Goal: Task Accomplishment & Management: Complete application form

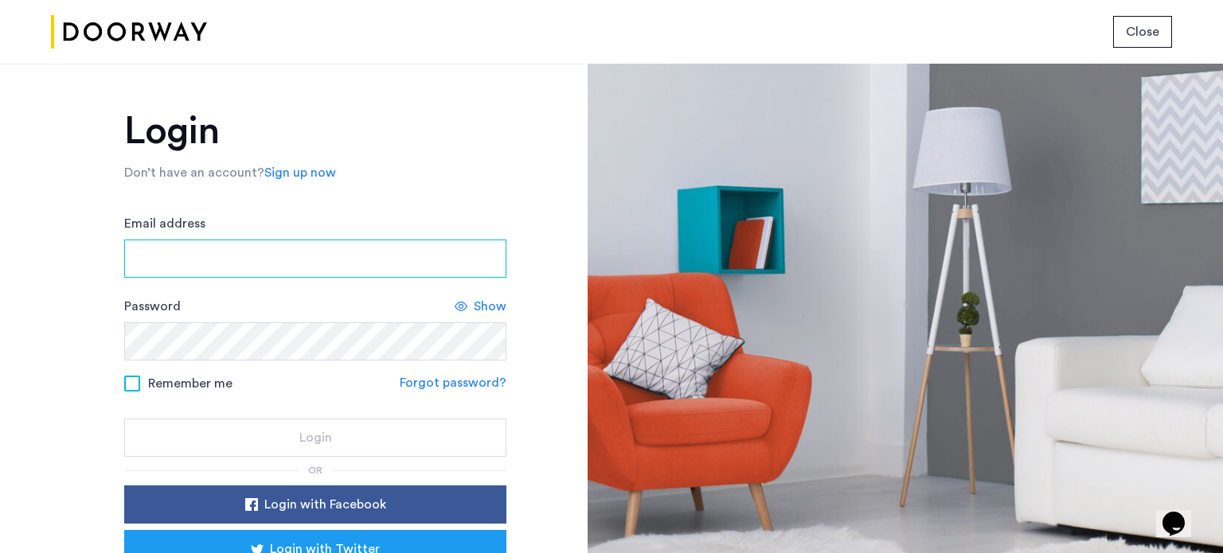
click at [277, 263] on input "Email address" at bounding box center [315, 259] width 382 height 38
type input "**********"
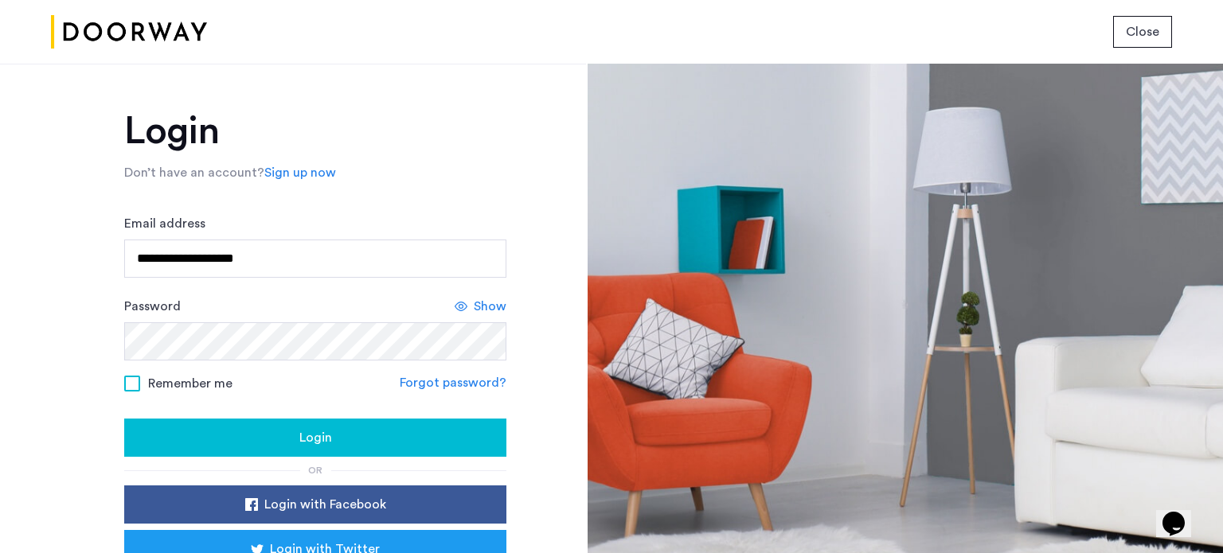
click at [300, 428] on span "Login" at bounding box center [315, 437] width 33 height 19
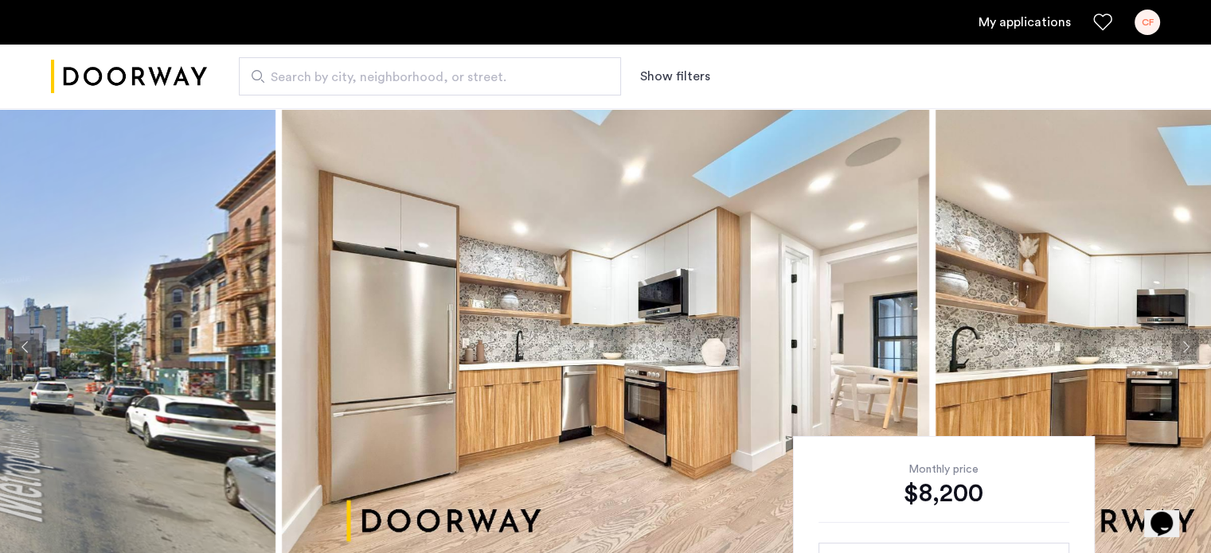
click at [1038, 21] on link "My applications" at bounding box center [1024, 22] width 92 height 19
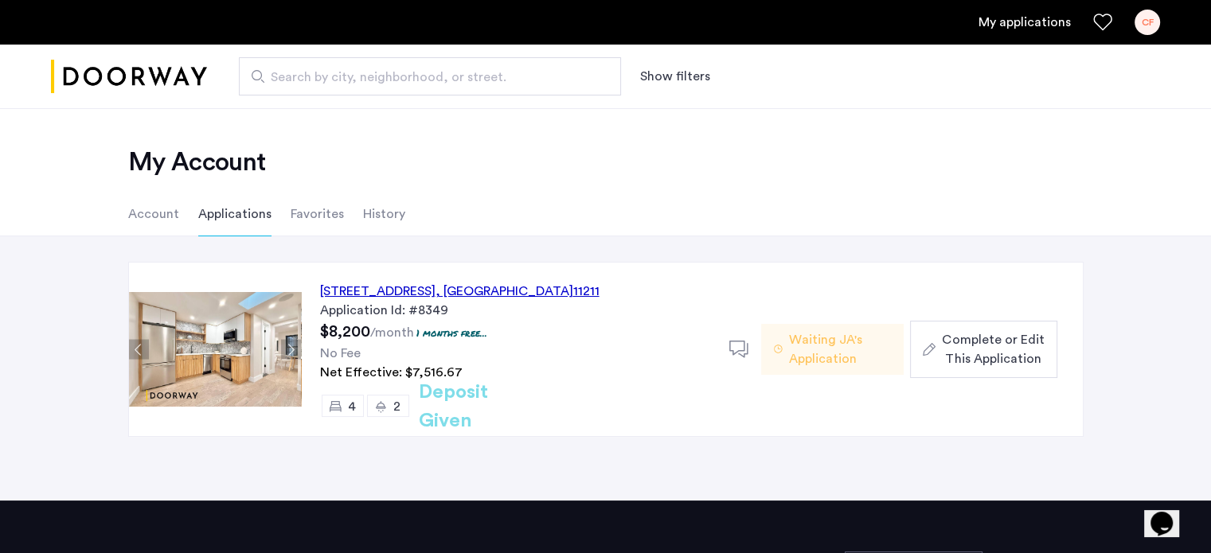
click at [1000, 348] on span "Complete or Edit This Application" at bounding box center [993, 349] width 102 height 38
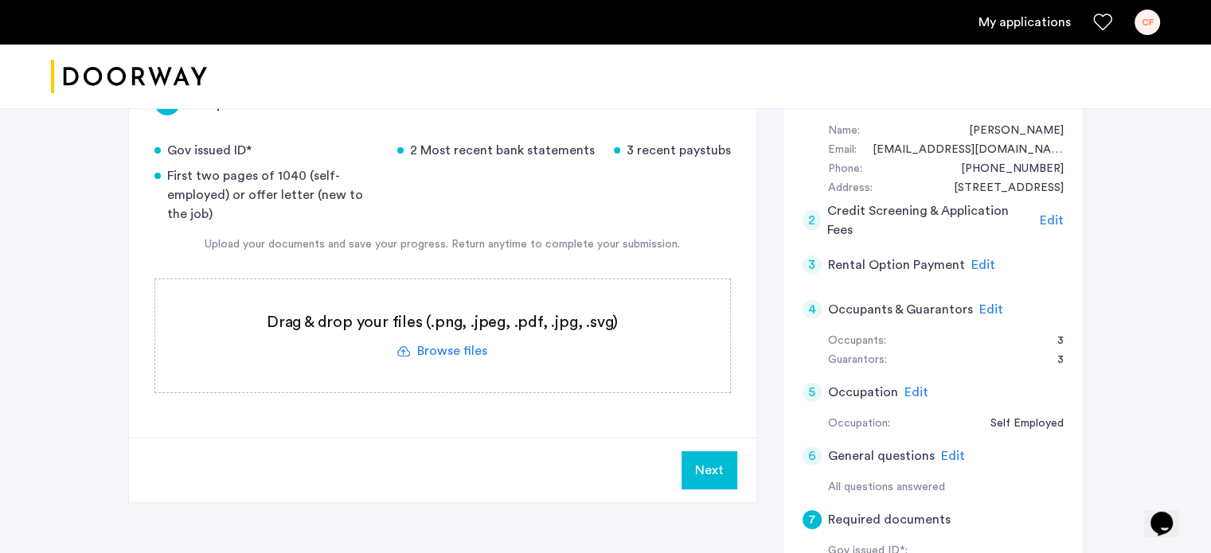
scroll to position [318, 0]
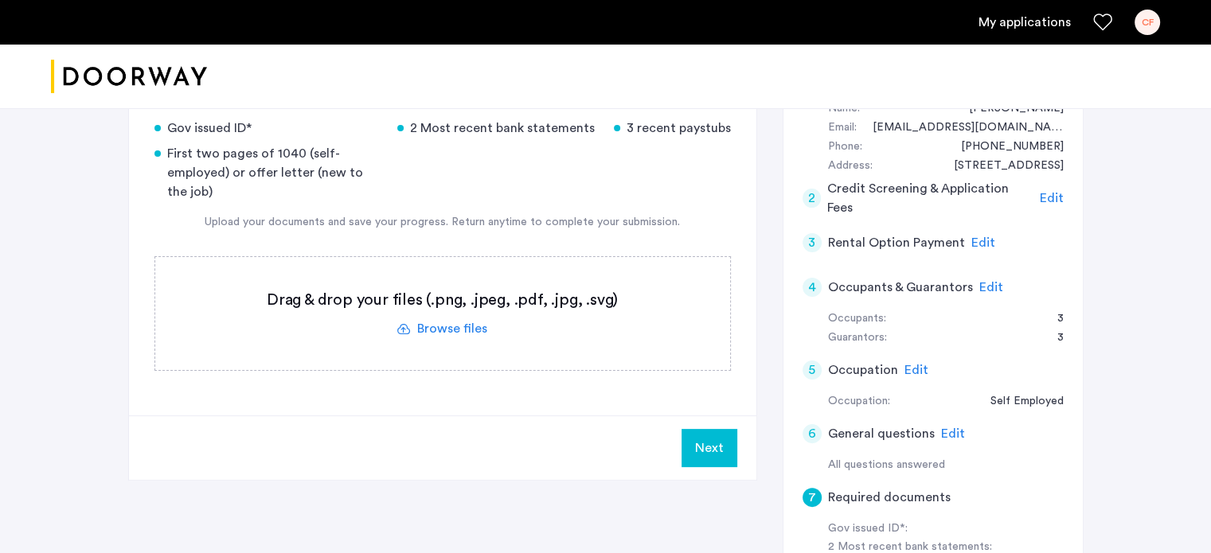
click at [452, 326] on label at bounding box center [442, 313] width 575 height 113
click at [0, 0] on input "file" at bounding box center [0, 0] width 0 height 0
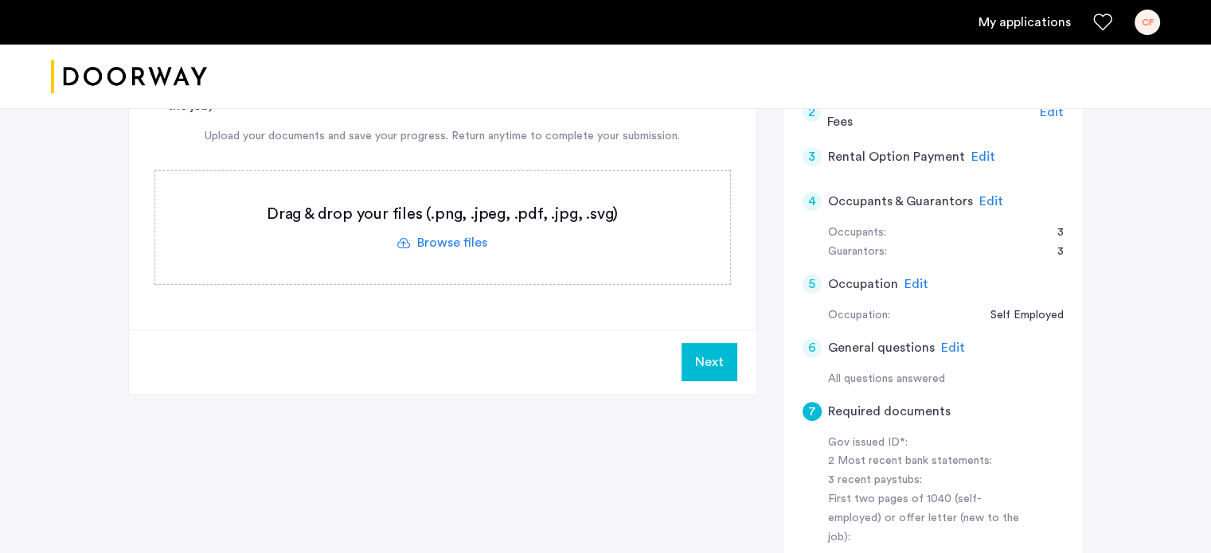
scroll to position [398, 0]
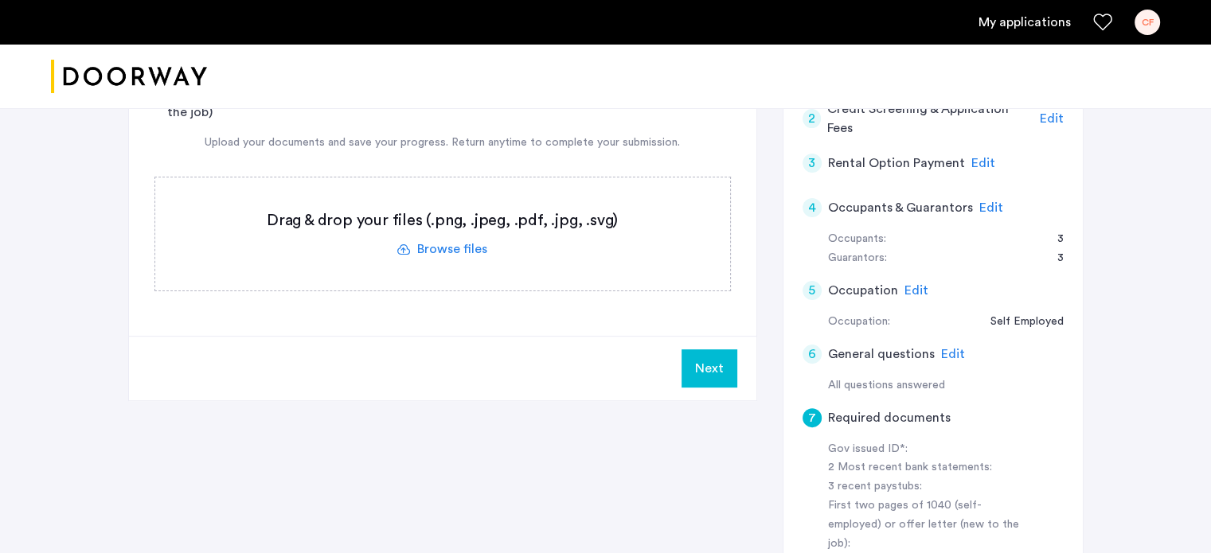
click at [446, 244] on label at bounding box center [442, 234] width 575 height 113
click at [0, 0] on input "file" at bounding box center [0, 0] width 0 height 0
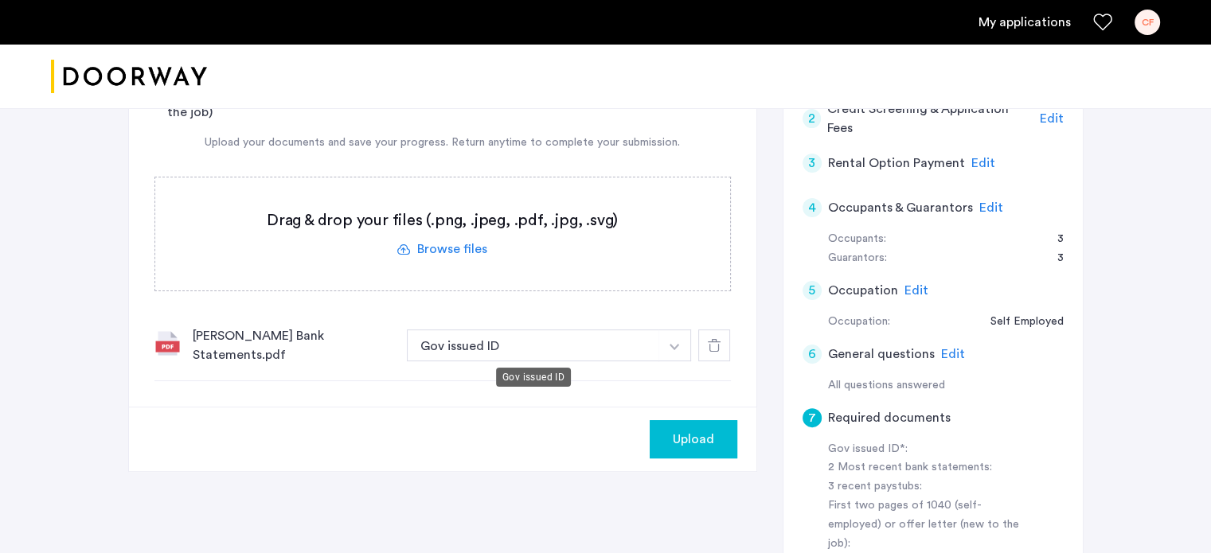
click at [617, 346] on button "Gov issued ID" at bounding box center [533, 346] width 253 height 32
click at [669, 345] on img "button" at bounding box center [674, 347] width 10 height 6
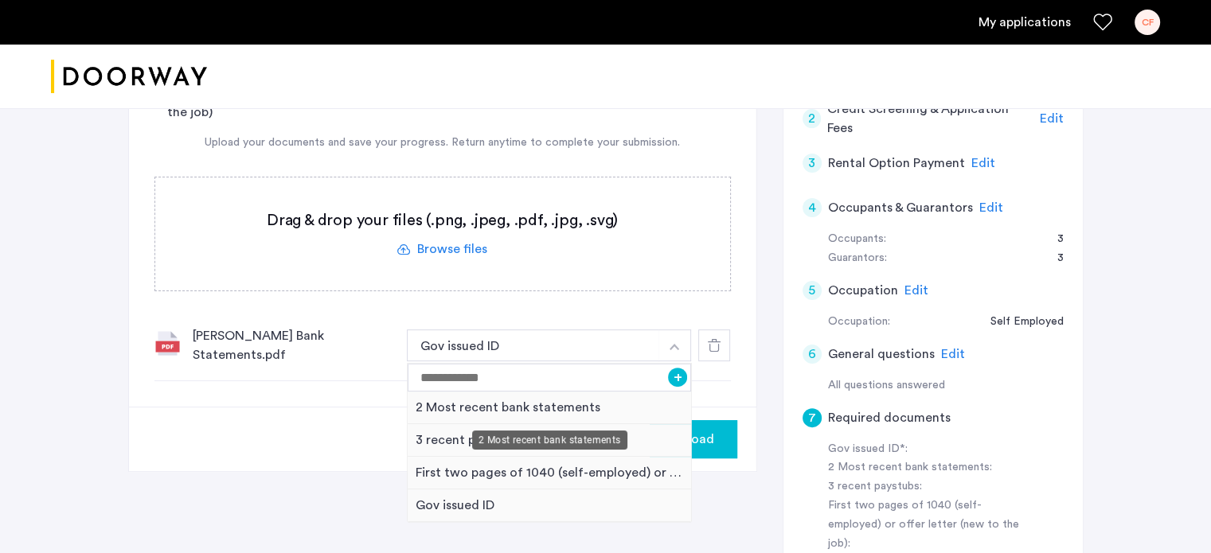
click at [571, 408] on div "2 Most recent bank statements" at bounding box center [550, 408] width 284 height 33
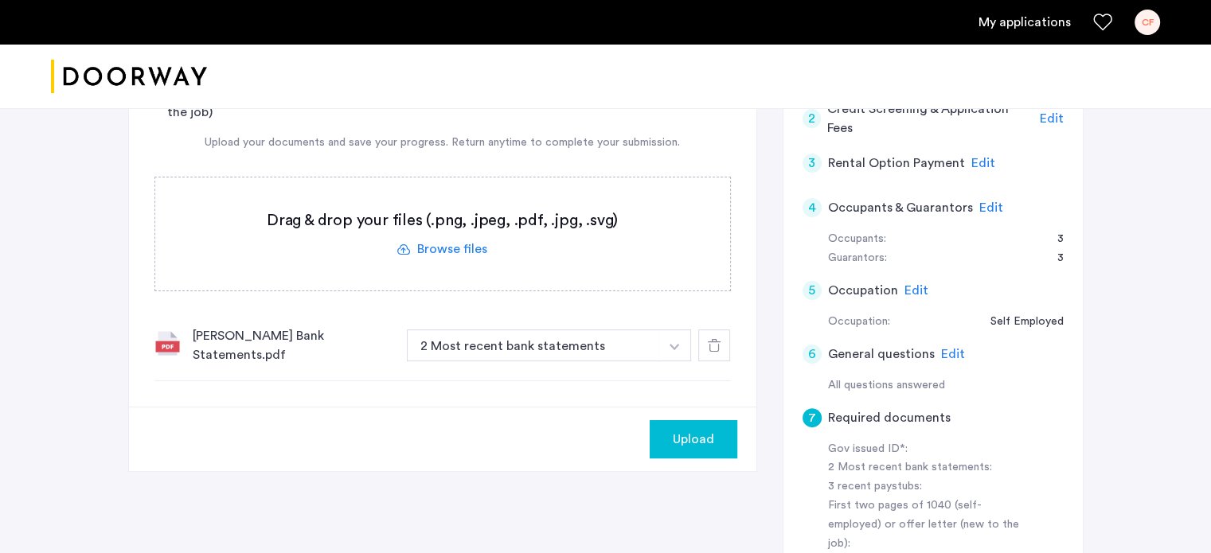
click at [674, 344] on img "button" at bounding box center [674, 347] width 10 height 6
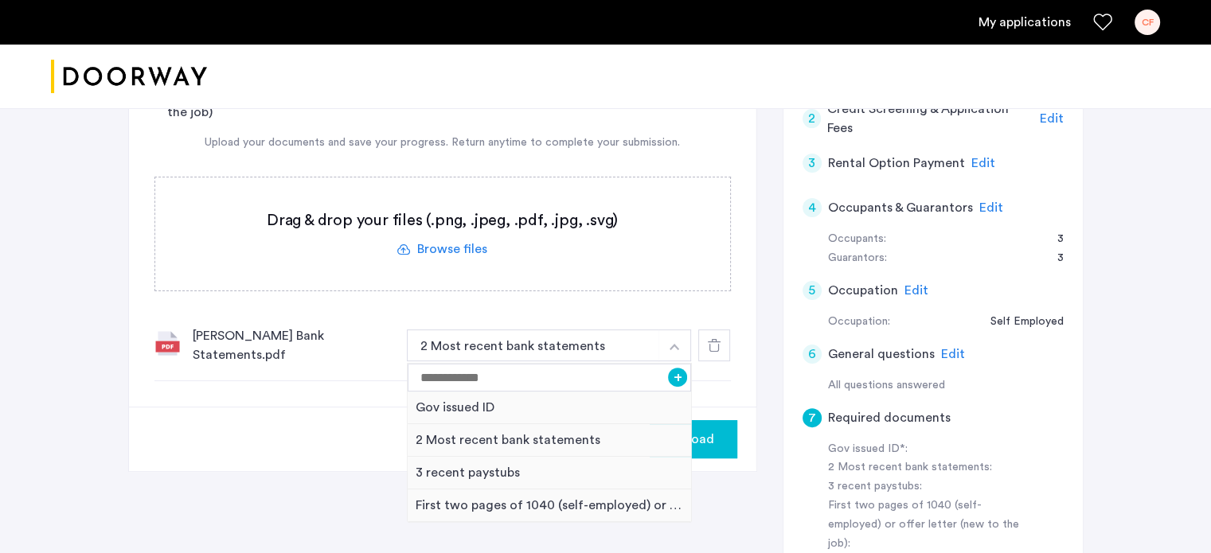
click at [674, 344] on img "button" at bounding box center [674, 347] width 10 height 6
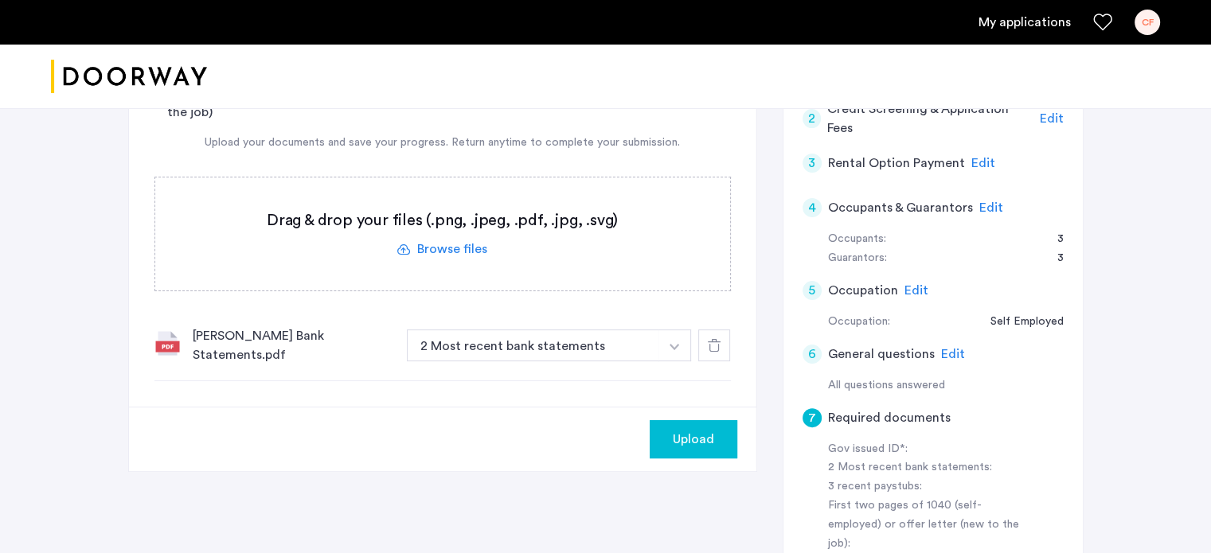
click at [458, 248] on label at bounding box center [442, 234] width 575 height 113
click at [0, 0] on input "file" at bounding box center [0, 0] width 0 height 0
click at [450, 244] on label at bounding box center [442, 234] width 575 height 113
click at [0, 0] on input "file" at bounding box center [0, 0] width 0 height 0
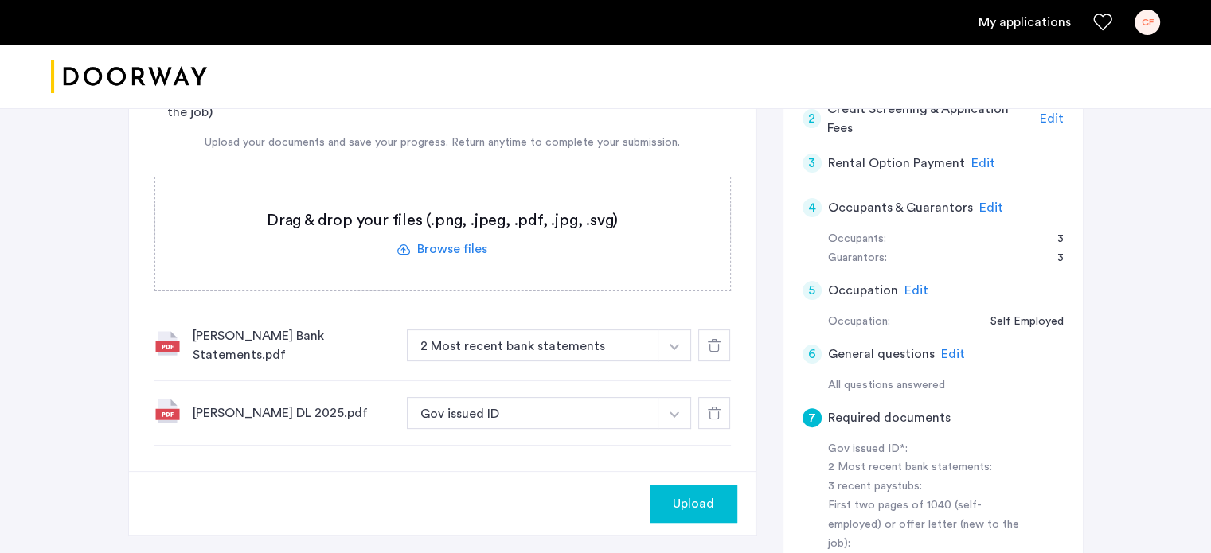
click at [602, 448] on div "7 Required documents Gov issued ID* 2 Most recent bank statements 3 recent pays…" at bounding box center [442, 217] width 627 height 509
click at [442, 248] on label at bounding box center [442, 234] width 575 height 113
click at [0, 0] on input "file" at bounding box center [0, 0] width 0 height 0
click at [446, 244] on label at bounding box center [442, 234] width 575 height 113
click at [0, 0] on input "file" at bounding box center [0, 0] width 0 height 0
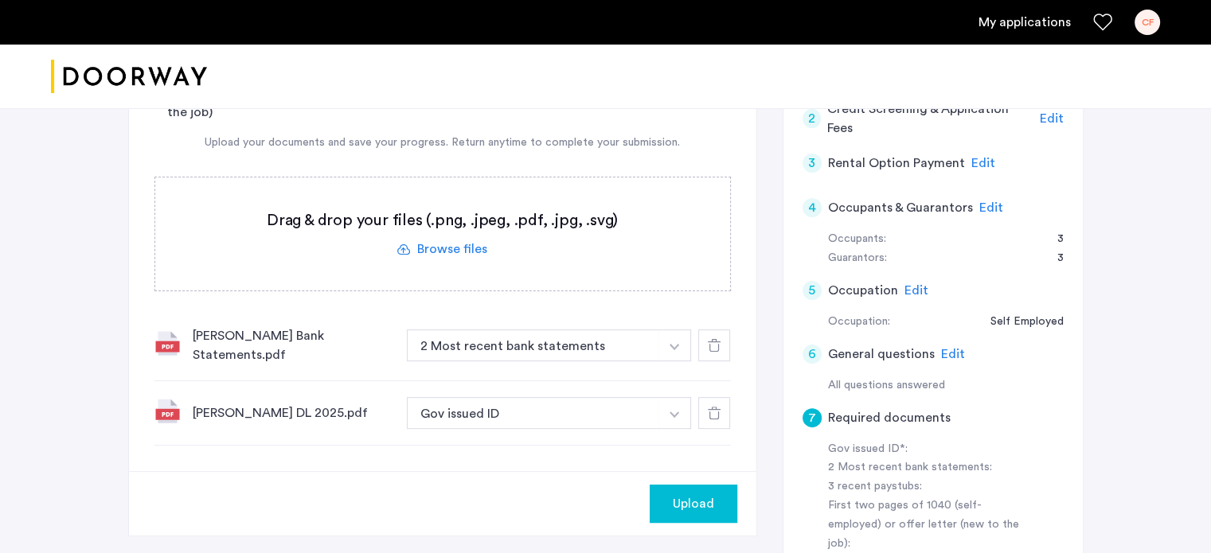
click at [443, 248] on label at bounding box center [442, 234] width 575 height 113
click at [0, 0] on input "file" at bounding box center [0, 0] width 0 height 0
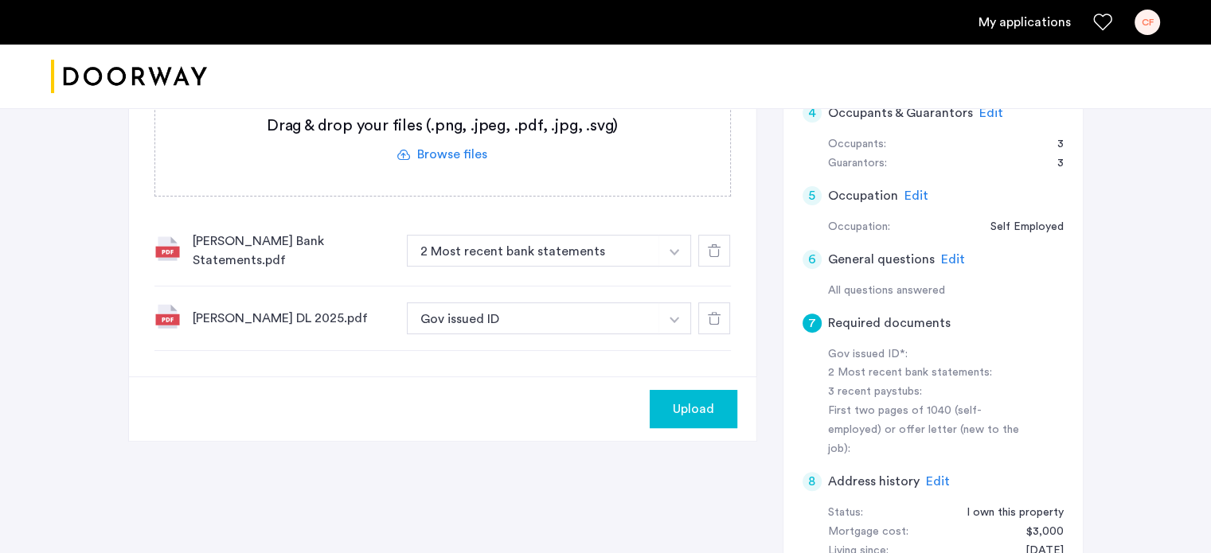
scroll to position [557, 0]
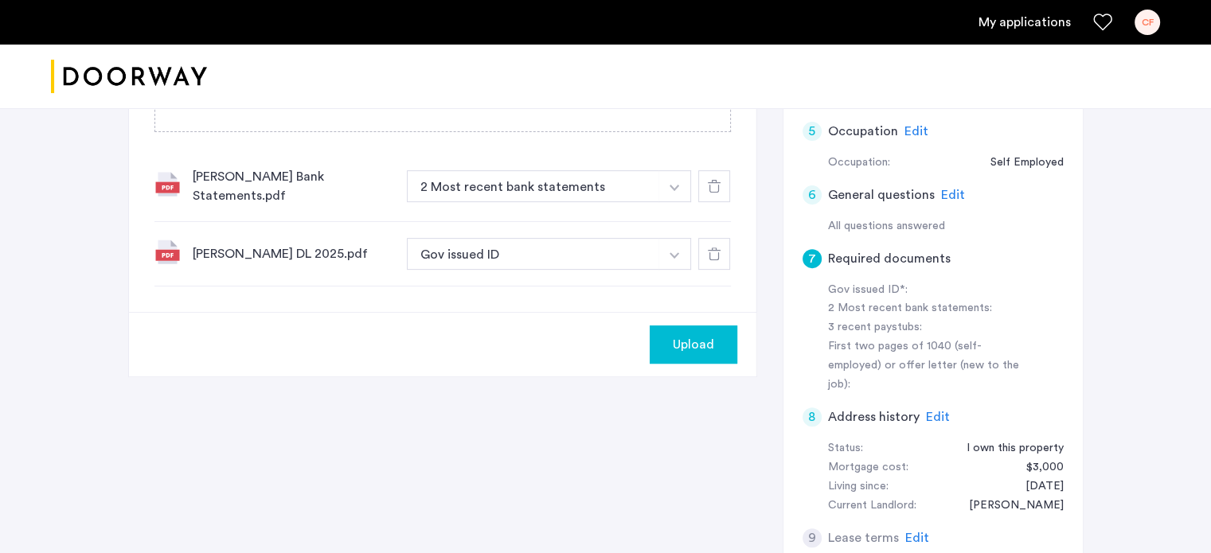
click at [700, 343] on span "Upload" at bounding box center [693, 344] width 41 height 19
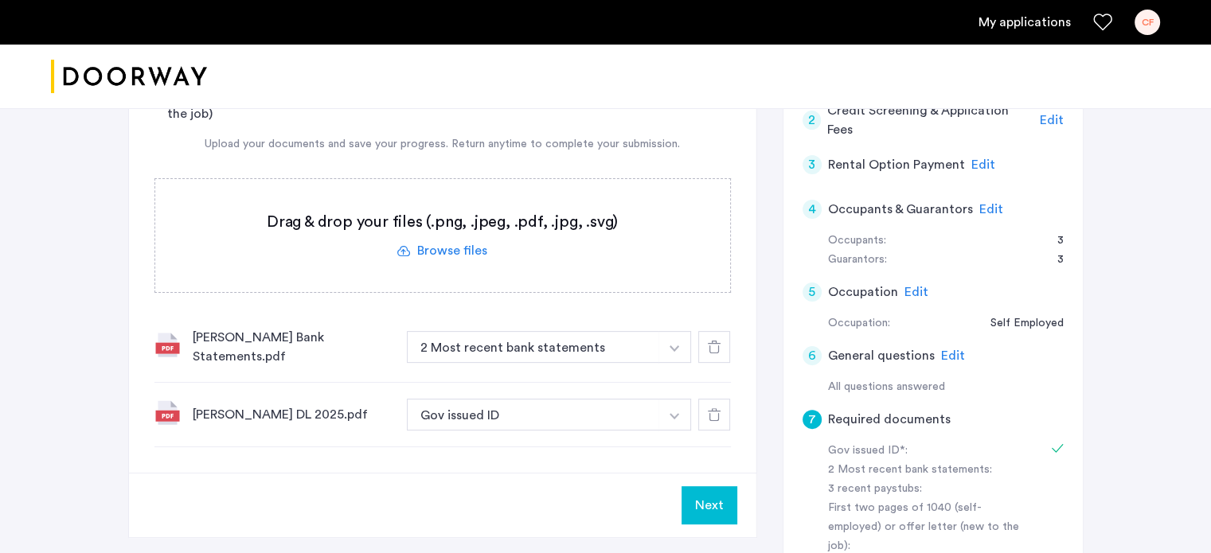
scroll to position [398, 0]
click at [438, 246] on label at bounding box center [442, 234] width 575 height 113
click at [0, 0] on input "file" at bounding box center [0, 0] width 0 height 0
click at [675, 350] on img "button" at bounding box center [674, 347] width 10 height 6
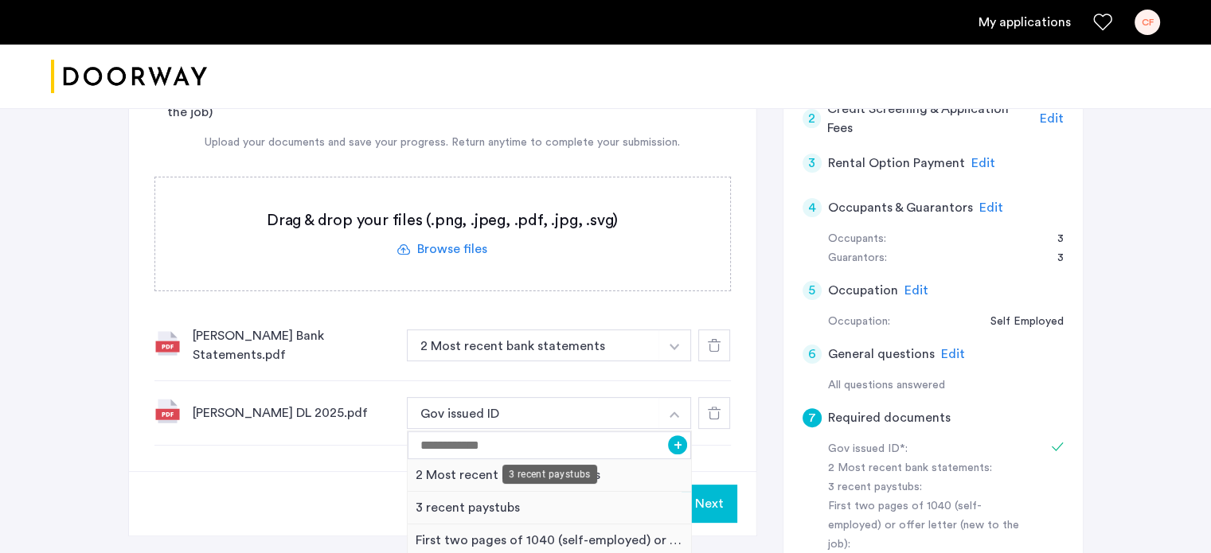
click at [458, 505] on div "3 recent paystubs" at bounding box center [550, 508] width 284 height 33
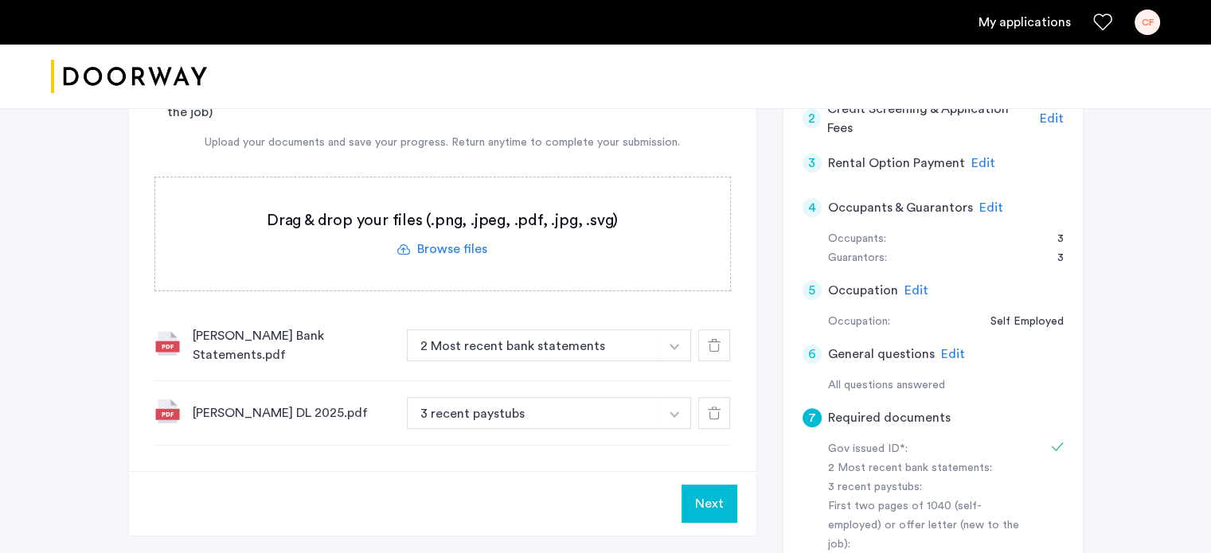
click at [668, 361] on button "button" at bounding box center [674, 346] width 33 height 32
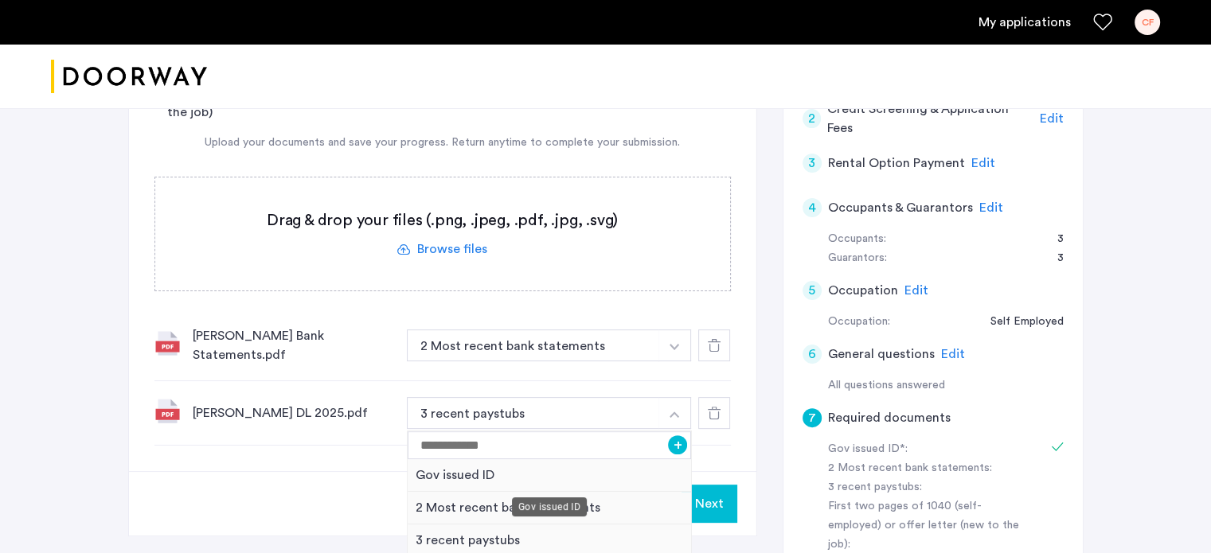
click at [466, 471] on div "Gov issued ID" at bounding box center [550, 475] width 284 height 33
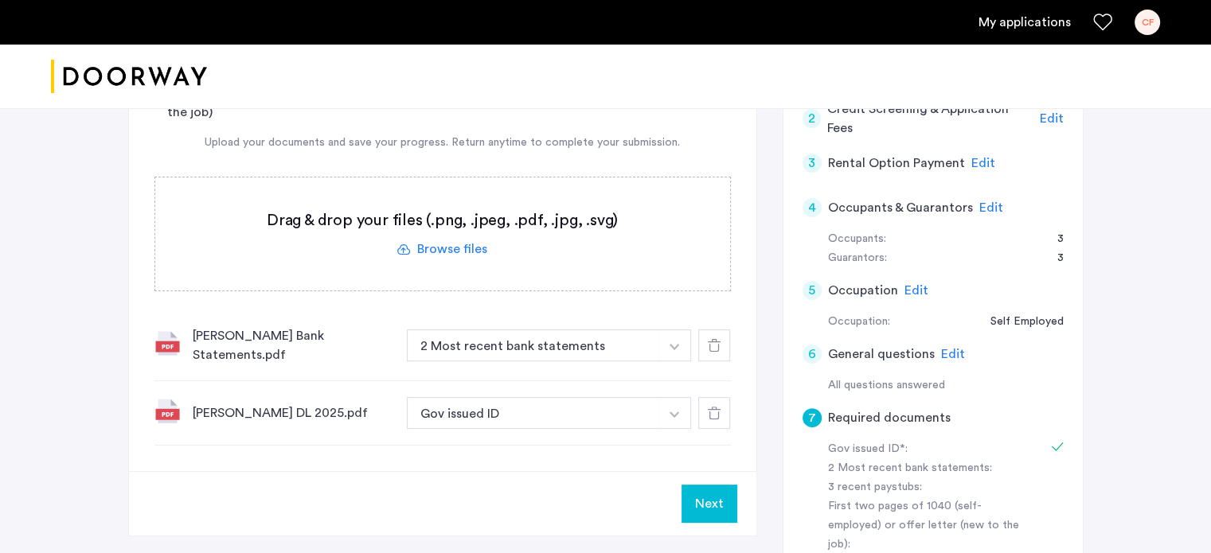
click at [697, 500] on button "Next" at bounding box center [709, 504] width 56 height 38
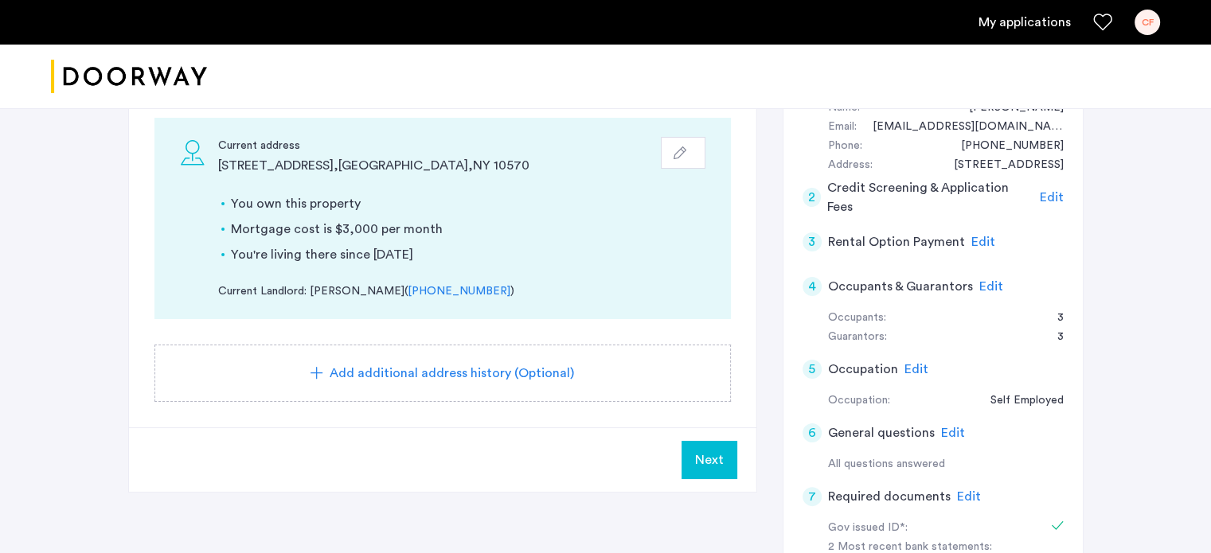
scroll to position [318, 0]
click at [712, 459] on span "Next" at bounding box center [709, 460] width 29 height 19
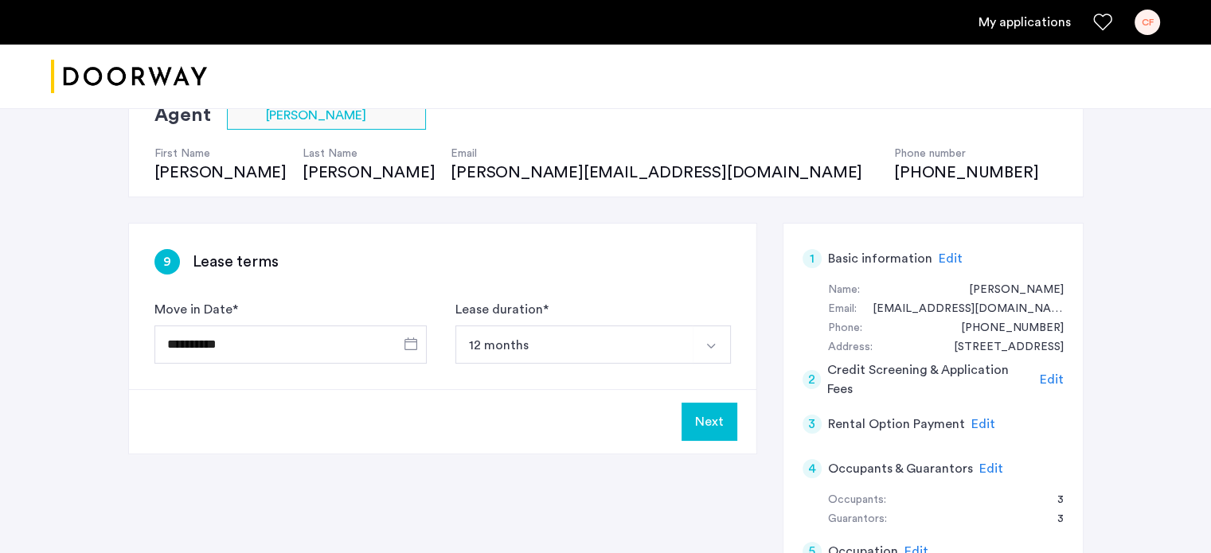
scroll to position [159, 0]
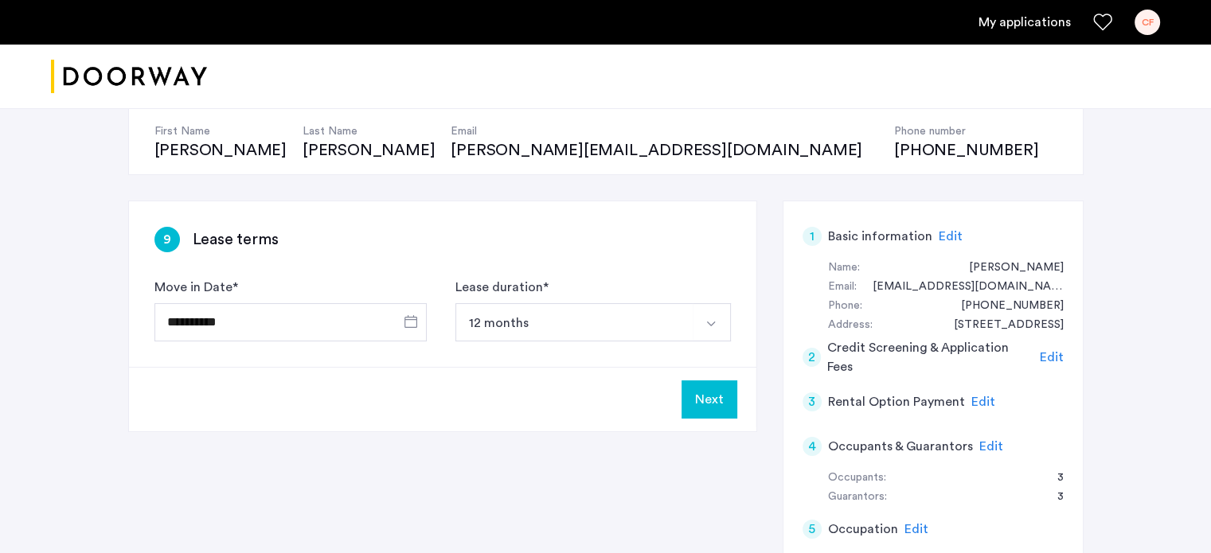
click at [706, 396] on button "Next" at bounding box center [709, 399] width 56 height 38
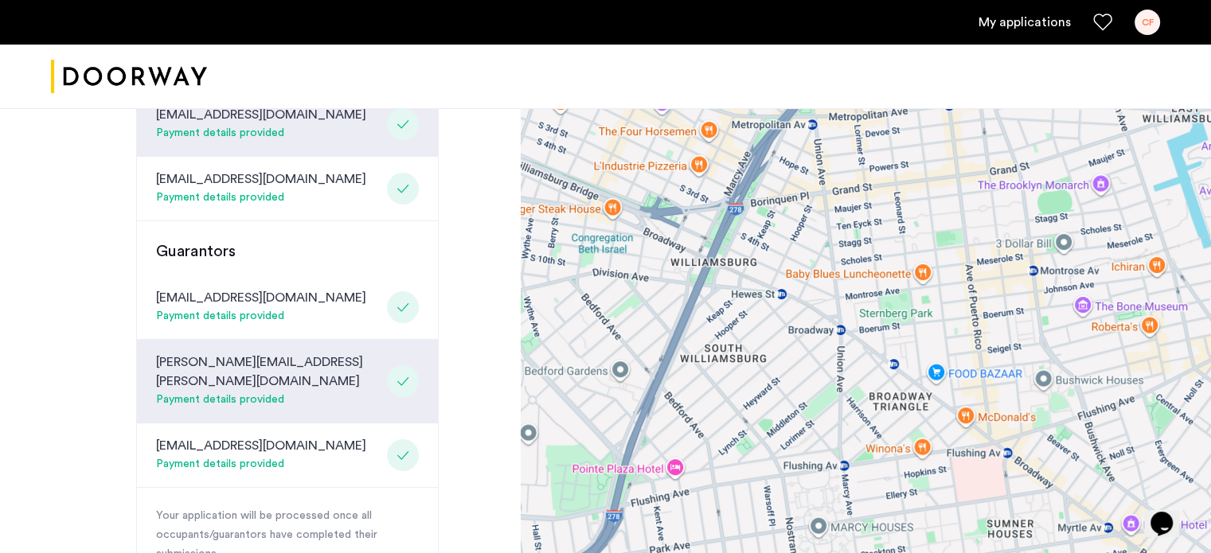
scroll to position [633, 0]
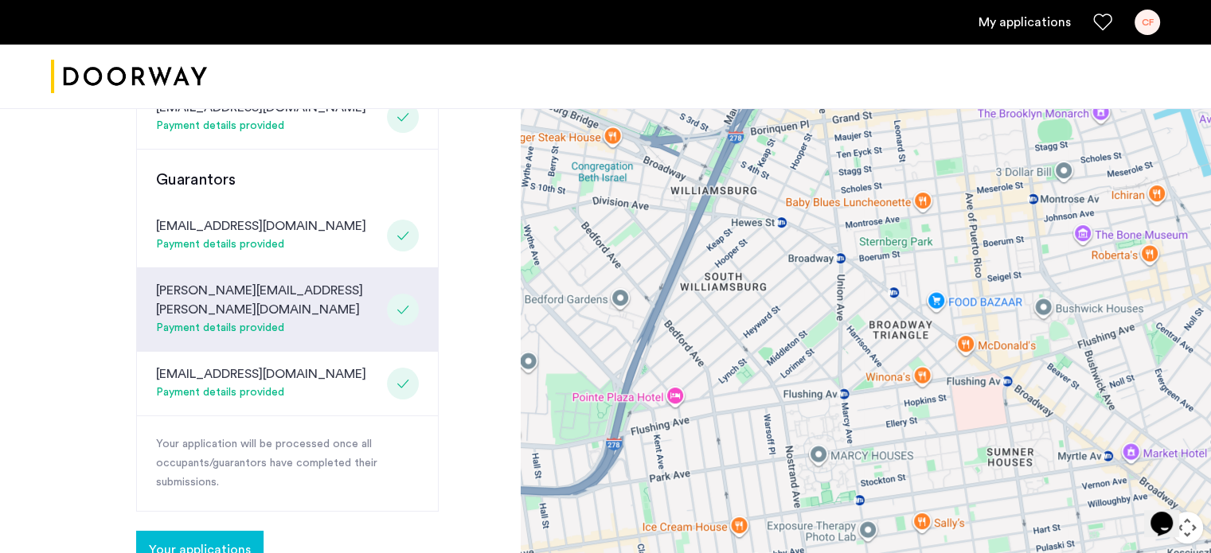
click at [407, 303] on icon at bounding box center [402, 309] width 13 height 13
click at [258, 319] on div "Payment details provided" at bounding box center [268, 328] width 224 height 19
click at [175, 365] on div "[EMAIL_ADDRESS][DOMAIN_NAME]" at bounding box center [261, 374] width 210 height 19
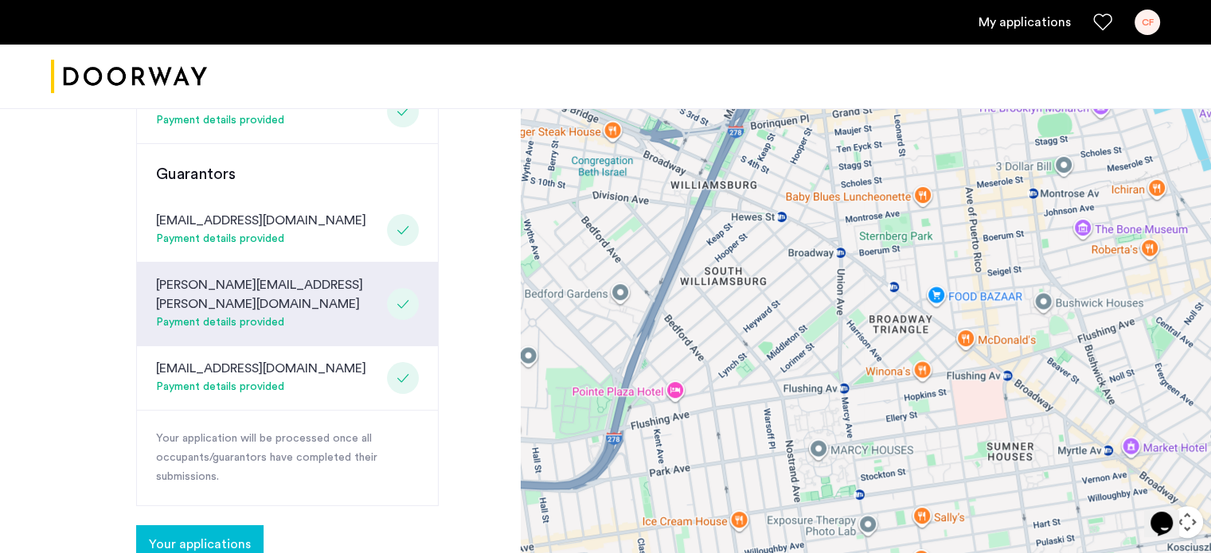
scroll to position [637, 0]
click at [232, 232] on div "Payment details provided" at bounding box center [261, 241] width 210 height 19
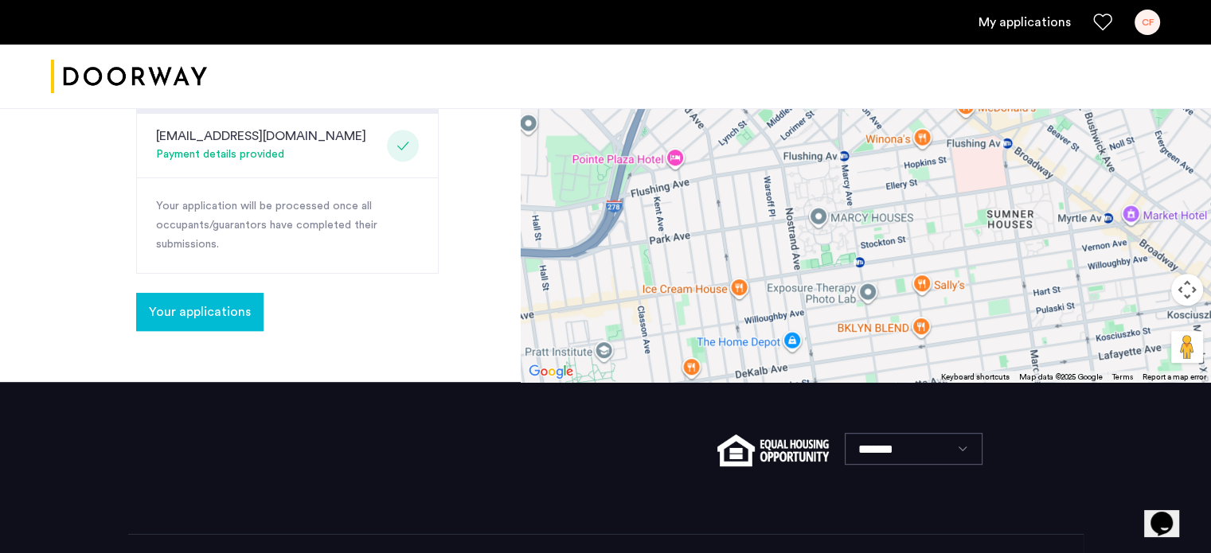
scroll to position [872, 0]
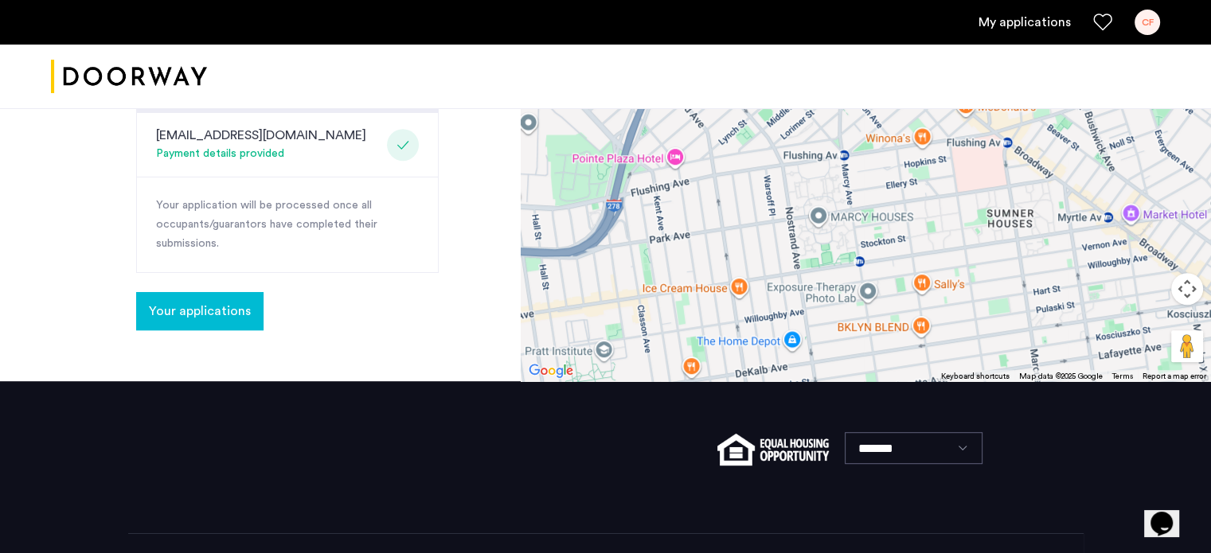
click at [209, 302] on span "Your applications" at bounding box center [200, 311] width 102 height 19
